Goal: Check status: Check status

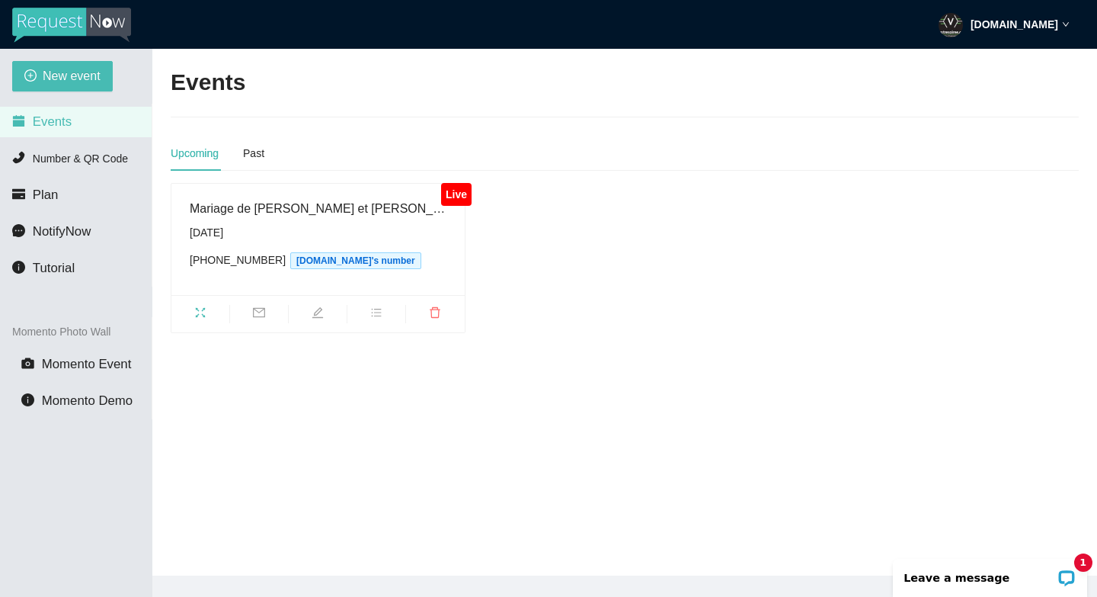
drag, startPoint x: 298, startPoint y: 181, endPoint x: 298, endPoint y: 168, distance: 13.0
click at [298, 181] on div "Upcoming Past Live Mariage de [PERSON_NAME] et [PERSON_NAME][DATE] [PHONE_NUMBE…" at bounding box center [625, 234] width 908 height 197
click at [200, 316] on icon "fullscreen" at bounding box center [200, 312] width 12 height 12
